Goal: Task Accomplishment & Management: Complete application form

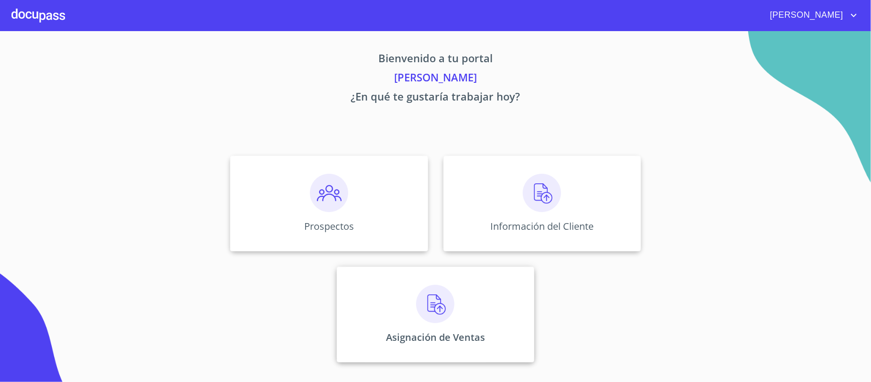
click at [438, 297] on img at bounding box center [435, 304] width 38 height 38
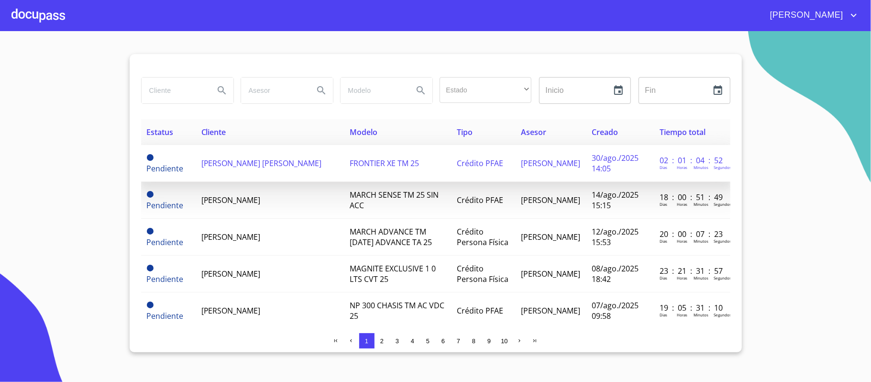
click at [280, 165] on span "[PERSON_NAME] [PERSON_NAME]" at bounding box center [261, 163] width 120 height 11
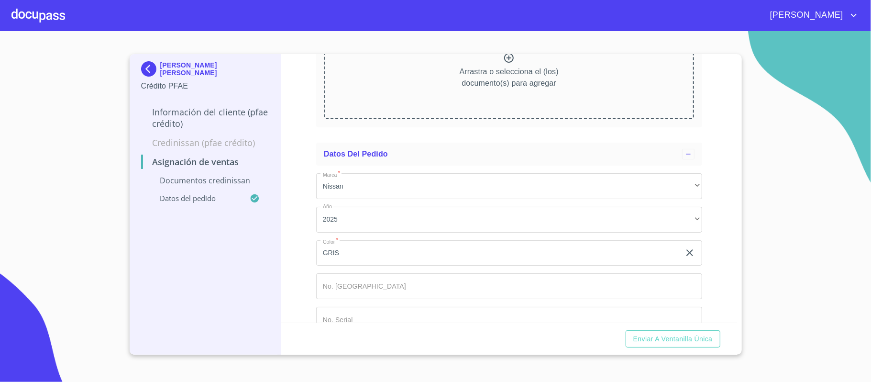
scroll to position [166, 0]
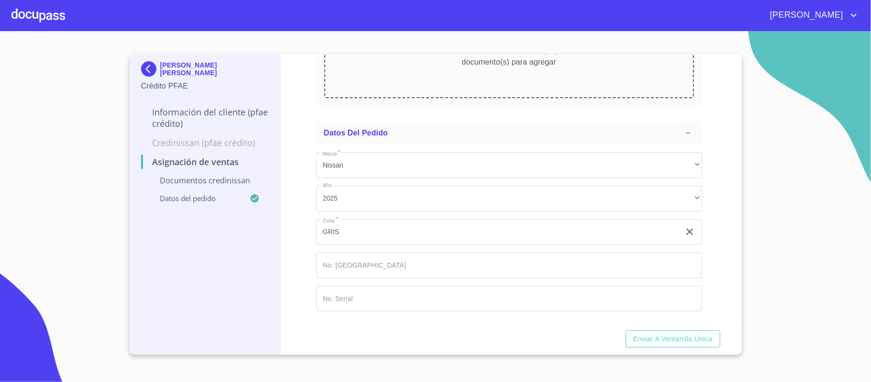
click at [684, 231] on icon "clear input" at bounding box center [689, 231] width 11 height 11
click at [442, 234] on input "Marca   *" at bounding box center [509, 232] width 386 height 26
type input "NARANJA COBRIZO"
click at [417, 245] on input "Marca   *" at bounding box center [498, 232] width 364 height 26
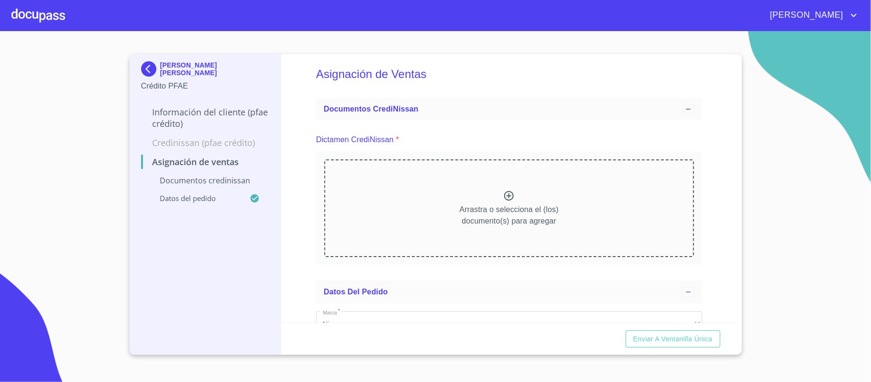
scroll to position [0, 0]
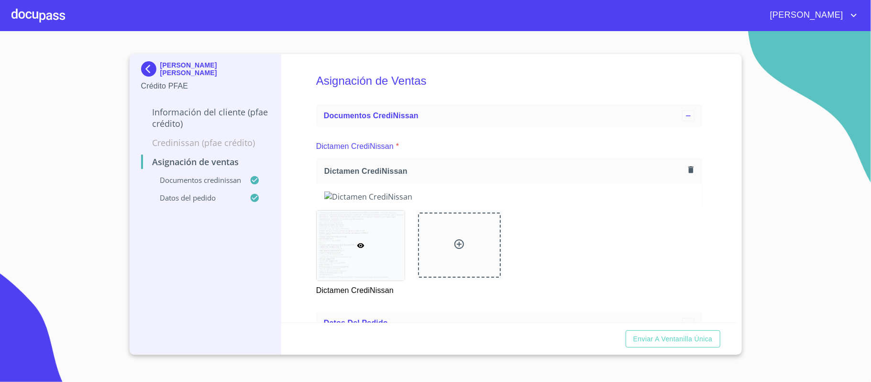
click at [712, 133] on div "Asignación de Ventas Documentos CrediNissan Dictamen CrediNissan * Dictamen Cre…" at bounding box center [509, 188] width 456 height 268
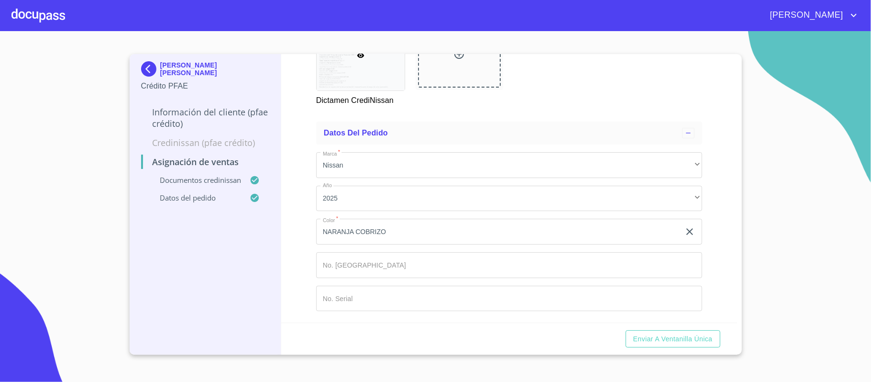
scroll to position [577, 0]
click at [663, 339] on span "Enviar a Ventanilla única" at bounding box center [672, 339] width 79 height 12
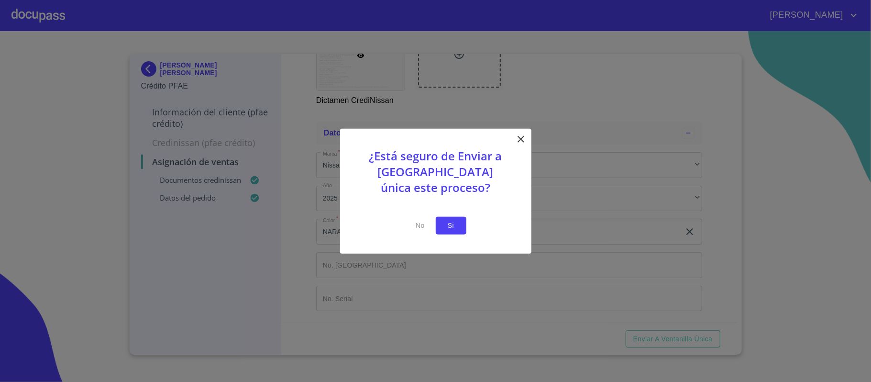
click at [447, 226] on span "Si" at bounding box center [450, 225] width 15 height 12
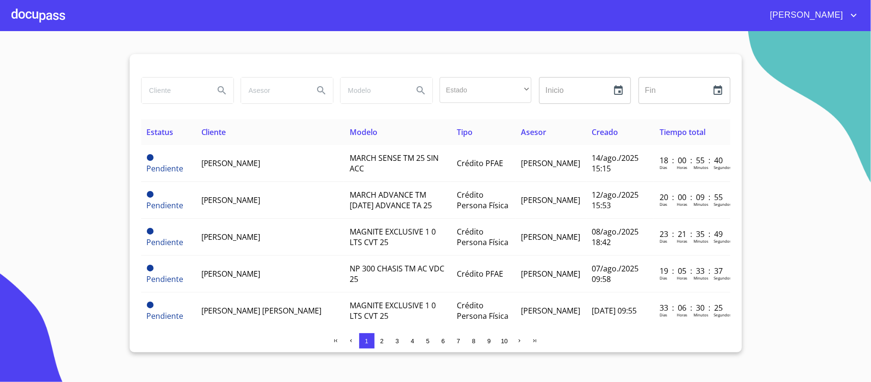
click at [822, 11] on span "[PERSON_NAME]" at bounding box center [805, 15] width 85 height 15
click at [843, 20] on li "Salir" at bounding box center [843, 19] width 31 height 17
